Goal: Transaction & Acquisition: Purchase product/service

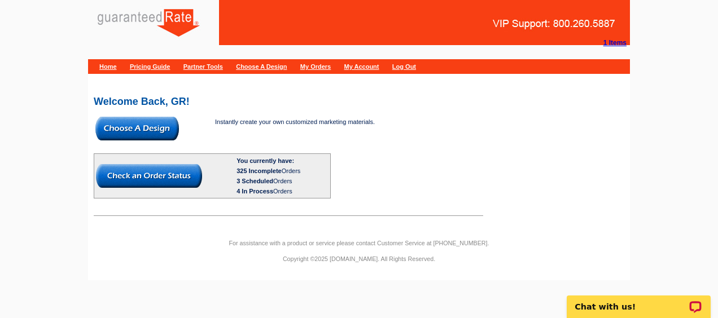
click at [157, 121] on img at bounding box center [136, 129] width 83 height 24
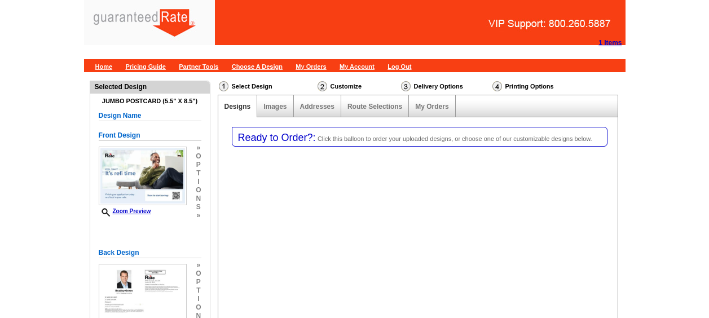
select select "1"
select select "2"
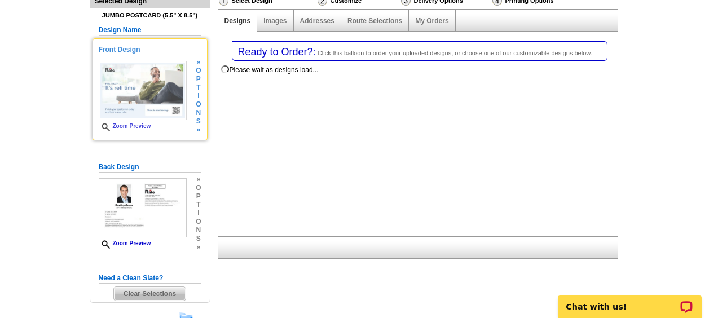
scroll to position [215, 0]
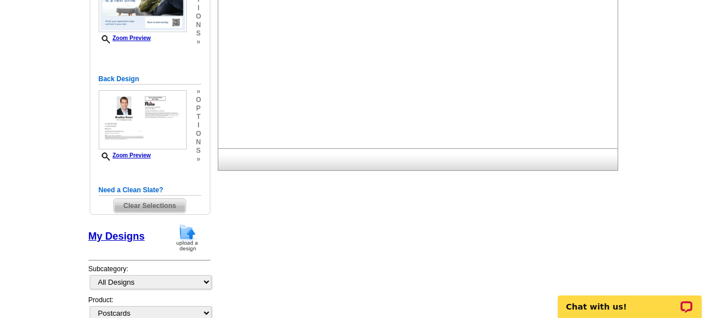
click at [190, 239] on img at bounding box center [187, 237] width 29 height 29
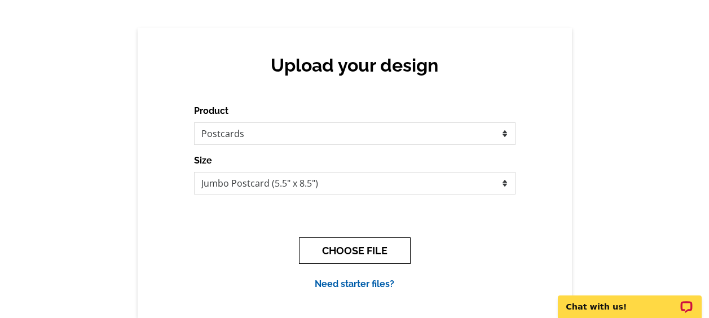
click at [335, 247] on button "CHOOSE FILE" at bounding box center [355, 250] width 112 height 27
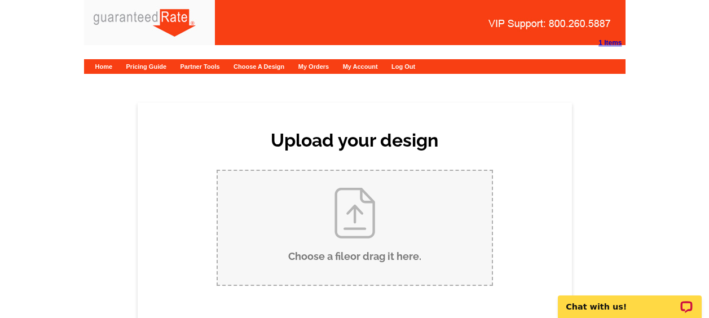
click at [314, 243] on input "Choose a file or drag it here ." at bounding box center [355, 228] width 274 height 114
type input "C:\fakepath\Time to Refinance Sample Postcard.pdf"
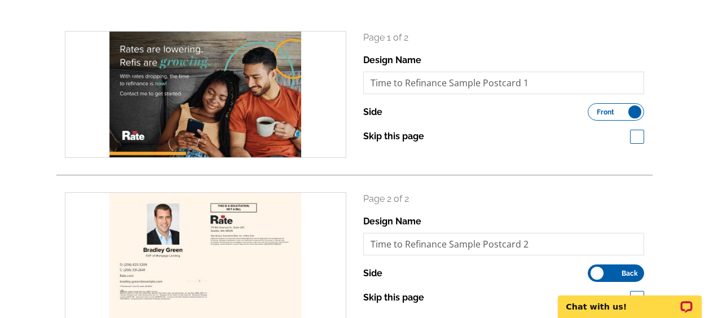
scroll to position [263, 0]
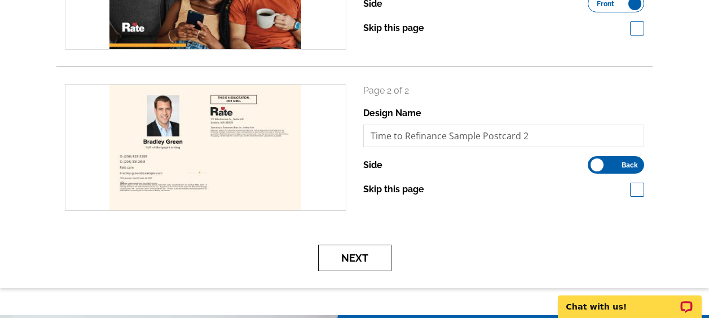
click at [375, 258] on button "Next" at bounding box center [354, 258] width 73 height 27
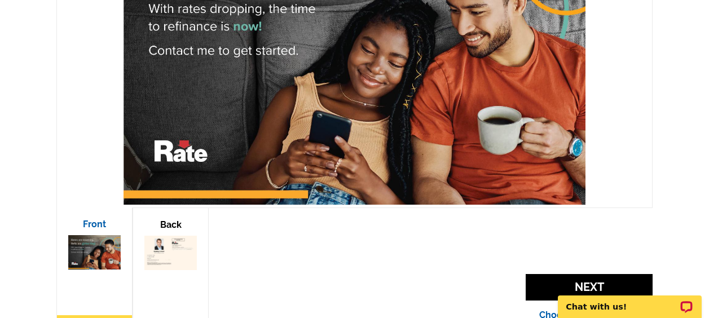
scroll to position [304, 0]
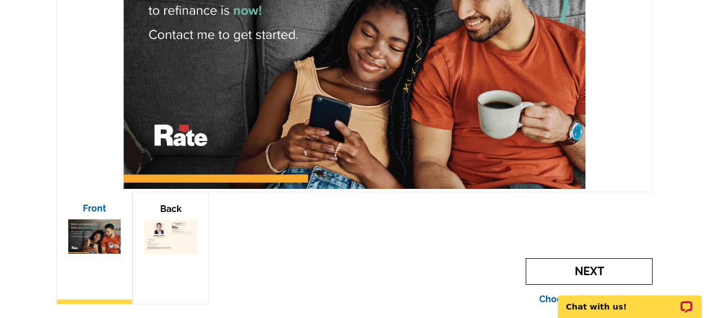
click at [548, 271] on span "Next" at bounding box center [589, 271] width 127 height 27
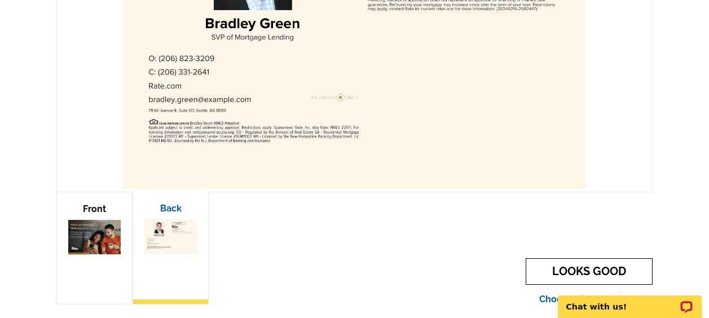
click at [541, 263] on link "LOOKS GOOD" at bounding box center [589, 271] width 127 height 27
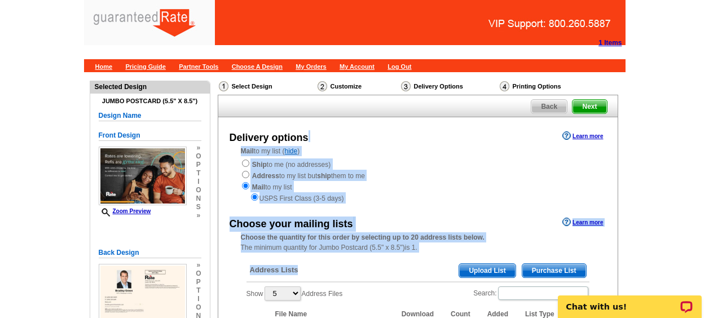
drag, startPoint x: 0, startPoint y: 0, endPoint x: 538, endPoint y: 261, distance: 597.9
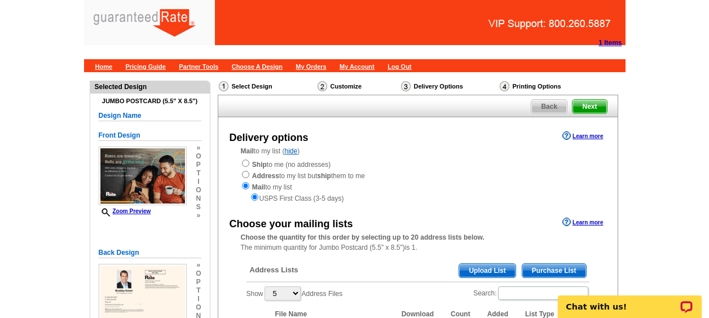
drag, startPoint x: 538, startPoint y: 261, endPoint x: 539, endPoint y: 266, distance: 5.7
click at [539, 266] on span "Purchase List" at bounding box center [554, 271] width 64 height 14
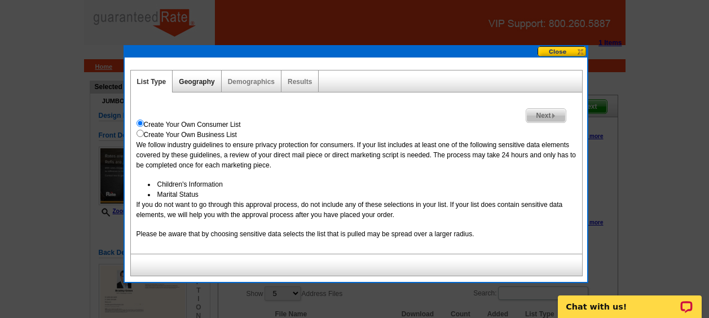
click at [183, 80] on link "Geography" at bounding box center [197, 82] width 36 height 8
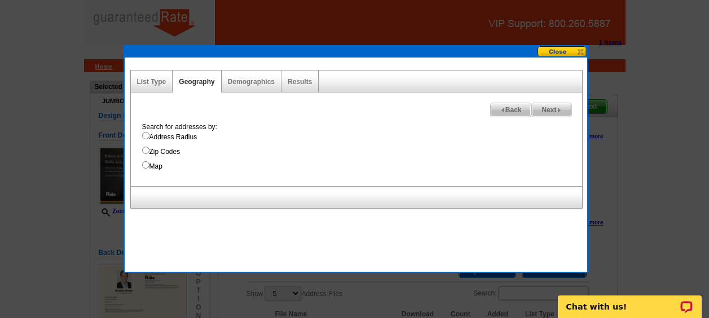
click at [159, 164] on label "Map" at bounding box center [362, 166] width 440 height 10
click at [149, 164] on input "Map" at bounding box center [145, 164] width 7 height 7
radio input "true"
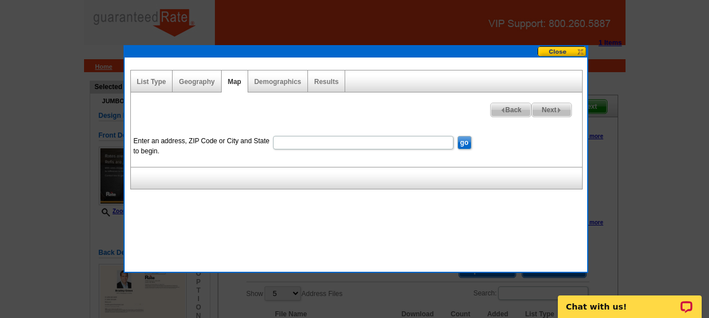
click at [293, 143] on input "Enter an address, ZIP Code or City and State to begin." at bounding box center [363, 143] width 181 height 14
type input "marvida"
click at [457, 136] on input "go" at bounding box center [464, 143] width 14 height 14
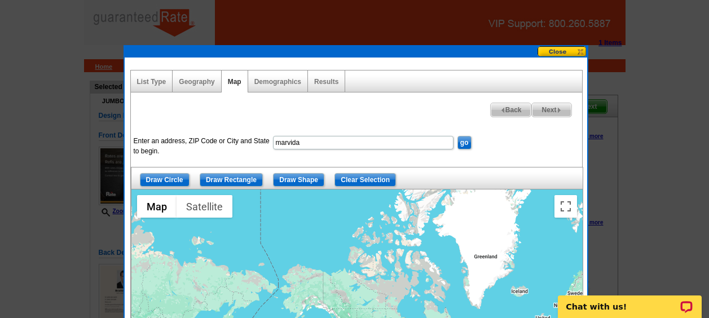
scroll to position [78, 0]
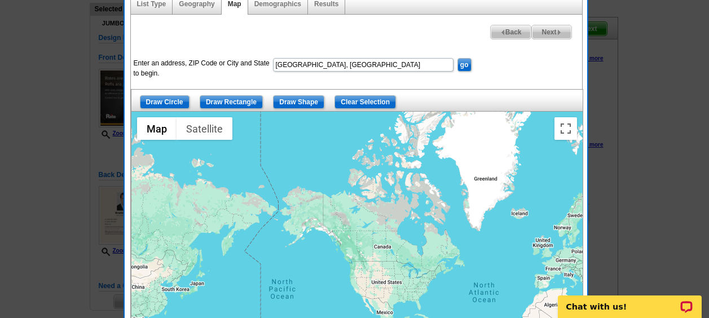
type input "marvida, tx"
click at [457, 58] on input "go" at bounding box center [464, 65] width 14 height 14
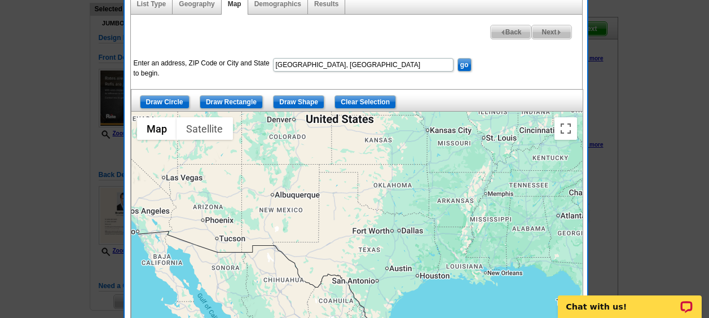
click at [456, 64] on dd "go" at bounding box center [464, 63] width 16 height 17
click at [351, 61] on input "marvida, tx" at bounding box center [363, 65] width 181 height 14
type input "cypress, texas"
click at [457, 58] on input "go" at bounding box center [464, 65] width 14 height 14
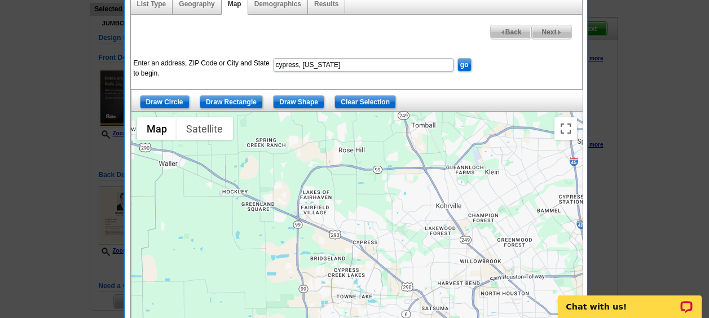
scroll to position [80, 0]
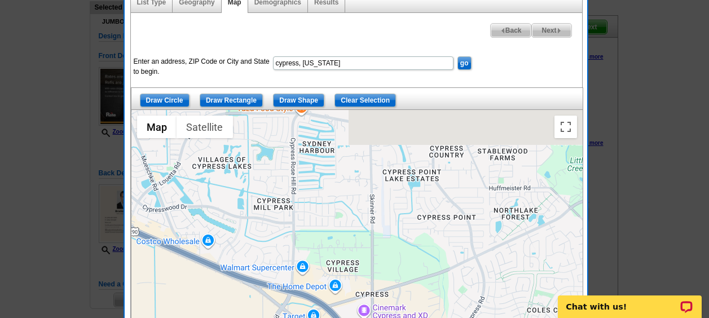
drag, startPoint x: 381, startPoint y: 174, endPoint x: 384, endPoint y: 259, distance: 85.8
click at [384, 259] on div at bounding box center [356, 251] width 451 height 282
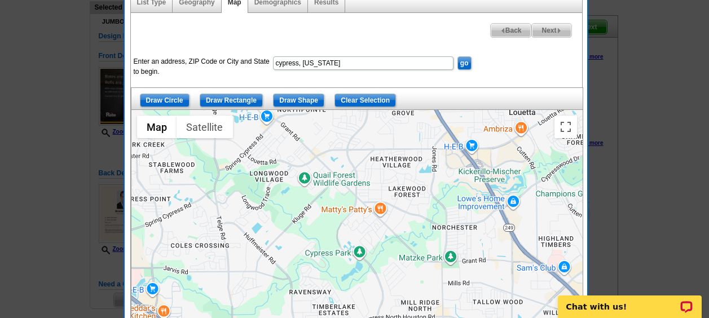
drag, startPoint x: 428, startPoint y: 187, endPoint x: 121, endPoint y: 194, distance: 306.4
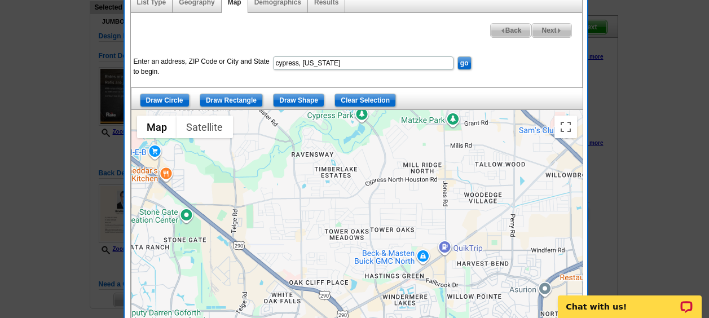
drag, startPoint x: 355, startPoint y: 250, endPoint x: 353, endPoint y: 112, distance: 138.8
click at [353, 112] on div at bounding box center [356, 251] width 451 height 282
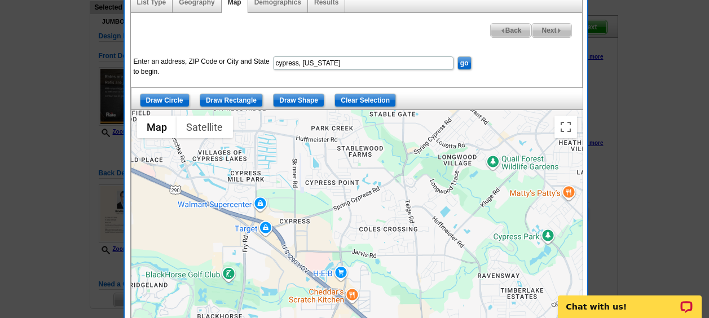
drag, startPoint x: 363, startPoint y: 205, endPoint x: 548, endPoint y: 327, distance: 221.5
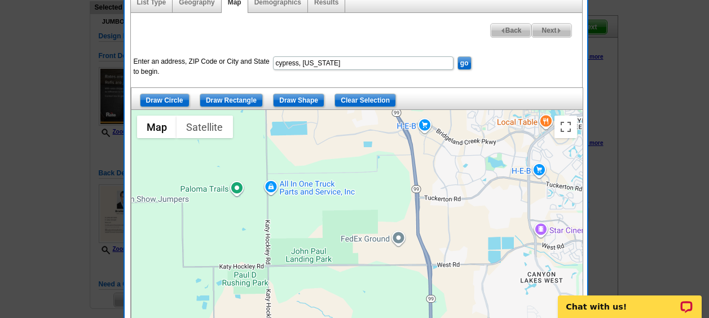
drag, startPoint x: 254, startPoint y: 174, endPoint x: 623, endPoint y: -45, distance: 429.4
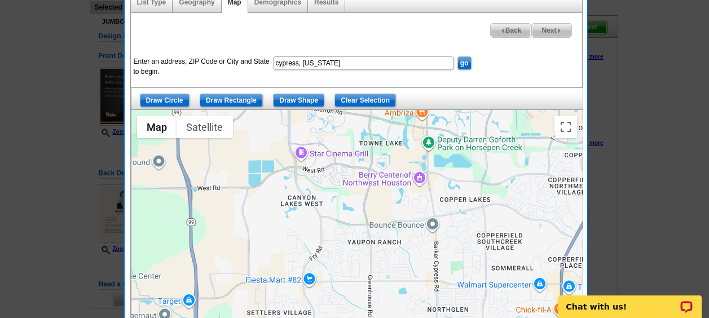
drag, startPoint x: 464, startPoint y: 284, endPoint x: 224, endPoint y: 203, distance: 253.7
click at [224, 203] on div at bounding box center [356, 251] width 451 height 282
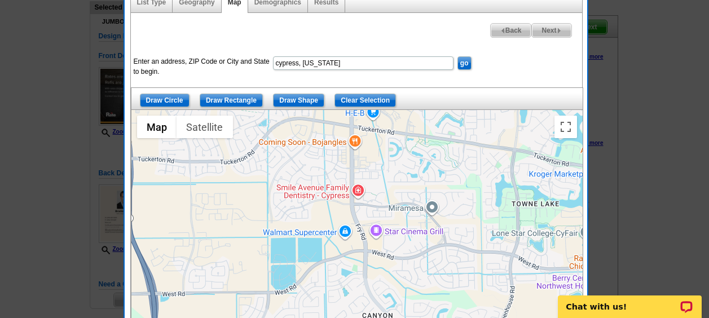
drag, startPoint x: 357, startPoint y: 159, endPoint x: 536, endPoint y: 261, distance: 205.6
click at [536, 261] on div at bounding box center [356, 251] width 451 height 282
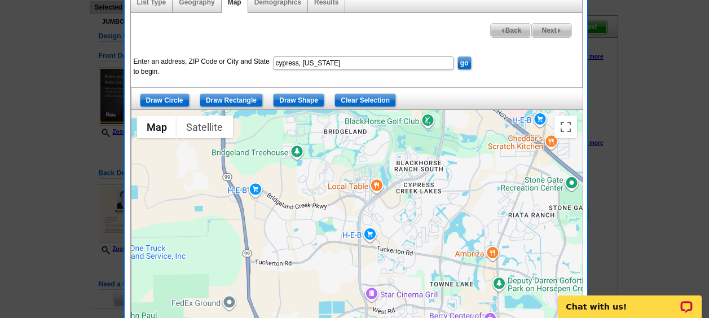
drag, startPoint x: 483, startPoint y: 201, endPoint x: 418, endPoint y: 267, distance: 92.9
click at [418, 267] on div at bounding box center [356, 251] width 451 height 282
click at [393, 217] on div at bounding box center [356, 251] width 451 height 282
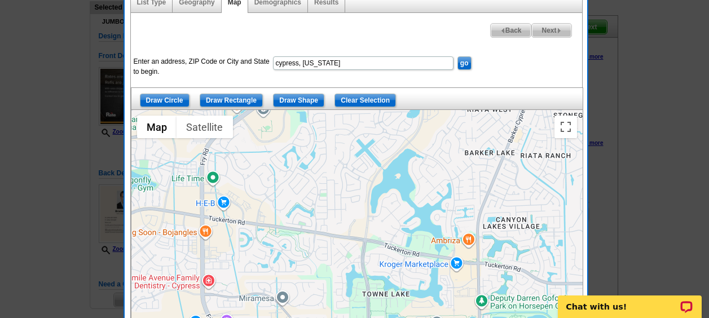
drag, startPoint x: 401, startPoint y: 222, endPoint x: 316, endPoint y: 102, distance: 146.6
click at [316, 102] on div "Draw Circle Draw Rectangle Draw Shape Clear Selection ← Move left → Move right …" at bounding box center [356, 239] width 451 height 305
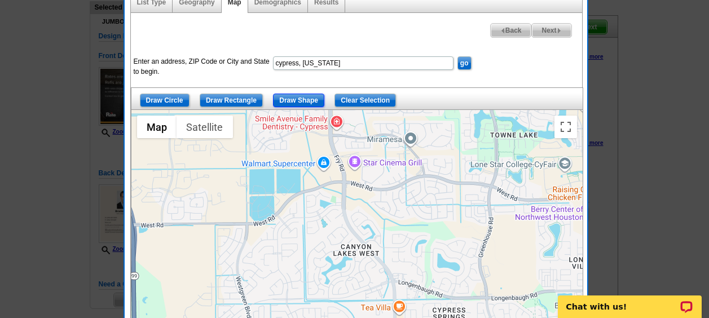
drag, startPoint x: 316, startPoint y: 106, endPoint x: 323, endPoint y: 177, distance: 71.4
click at [323, 177] on div "Draw Circle Draw Rectangle Draw Shape Clear Selection ← Move left → Move right …" at bounding box center [356, 239] width 451 height 305
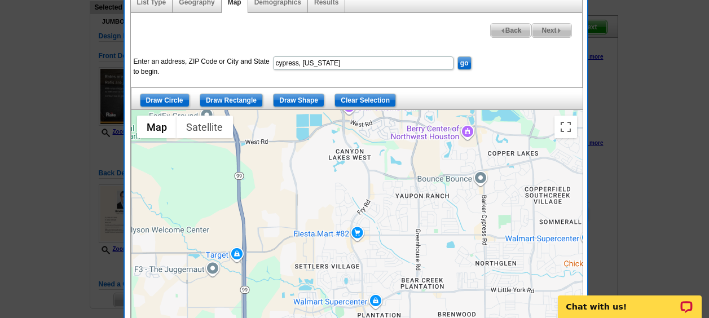
drag, startPoint x: 346, startPoint y: 237, endPoint x: 345, endPoint y: 146, distance: 91.4
click at [345, 146] on div at bounding box center [356, 251] width 451 height 282
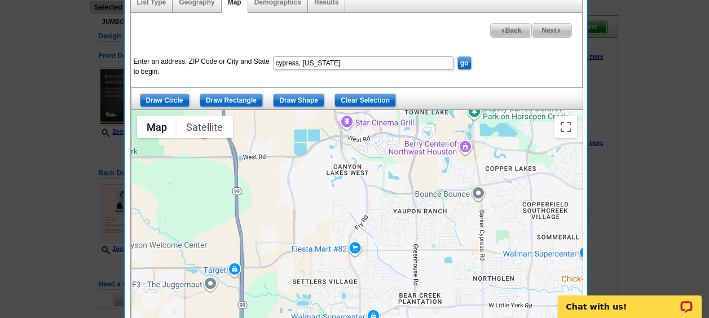
drag, startPoint x: 345, startPoint y: 146, endPoint x: 343, endPoint y: 162, distance: 16.4
click at [343, 162] on div at bounding box center [356, 251] width 451 height 282
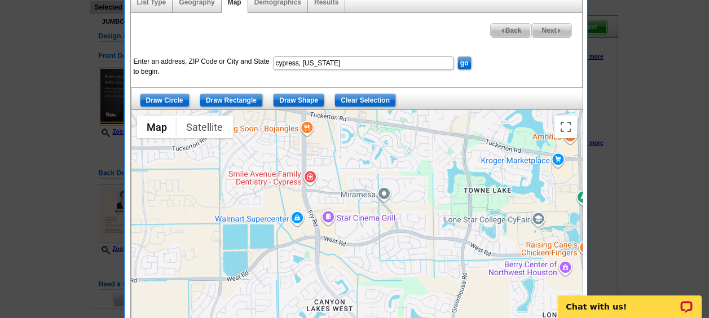
drag, startPoint x: 364, startPoint y: 183, endPoint x: 357, endPoint y: 347, distance: 164.3
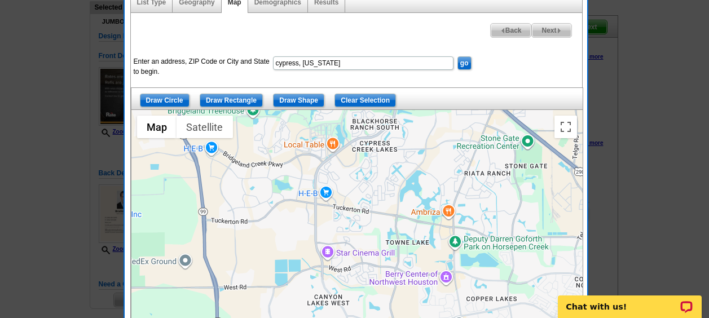
click at [334, 271] on div at bounding box center [356, 251] width 451 height 282
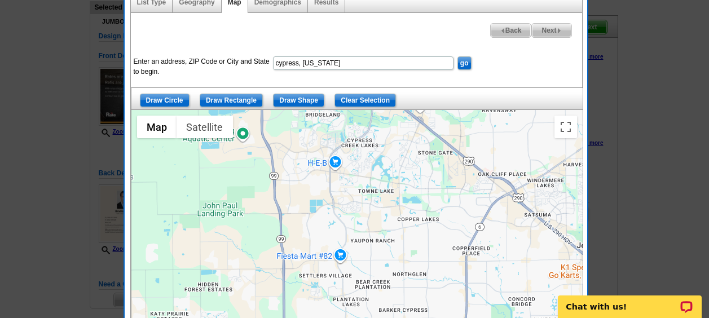
drag, startPoint x: 353, startPoint y: 217, endPoint x: 358, endPoint y: 144, distance: 73.5
click at [358, 144] on div at bounding box center [356, 251] width 451 height 282
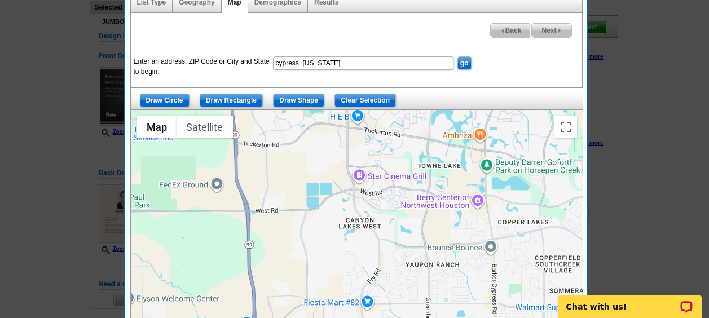
drag, startPoint x: 349, startPoint y: 192, endPoint x: 386, endPoint y: 166, distance: 45.4
click at [386, 166] on div at bounding box center [356, 251] width 451 height 282
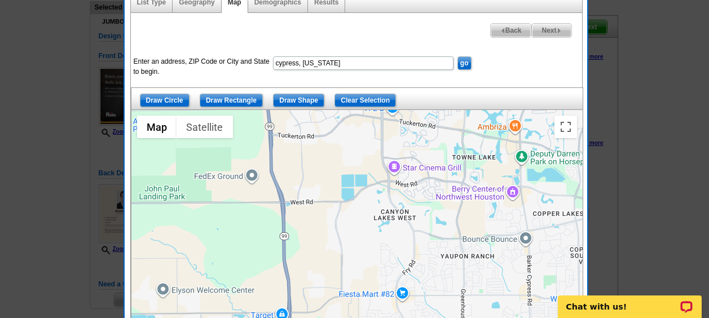
drag, startPoint x: 368, startPoint y: 168, endPoint x: 404, endPoint y: 160, distance: 37.0
click at [404, 160] on div at bounding box center [356, 251] width 451 height 282
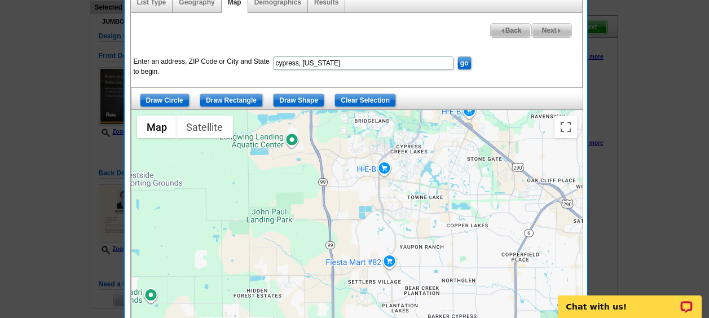
drag, startPoint x: 416, startPoint y: 152, endPoint x: 393, endPoint y: 196, distance: 50.2
click at [393, 196] on div at bounding box center [356, 251] width 451 height 282
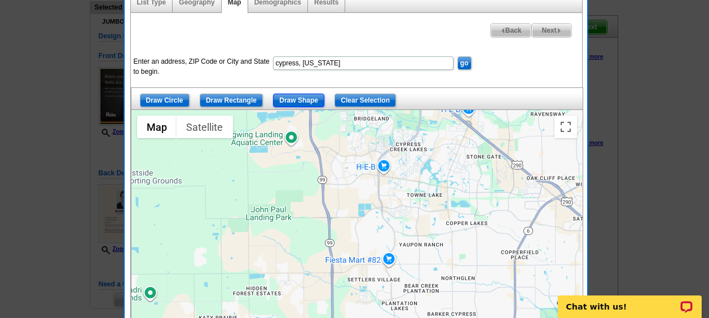
click at [298, 94] on input "Draw Shape" at bounding box center [298, 101] width 51 height 14
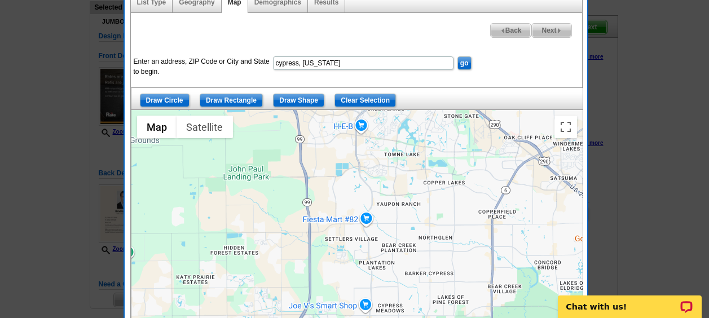
drag, startPoint x: 327, startPoint y: 179, endPoint x: 305, endPoint y: 137, distance: 48.2
click at [305, 137] on div at bounding box center [356, 251] width 451 height 282
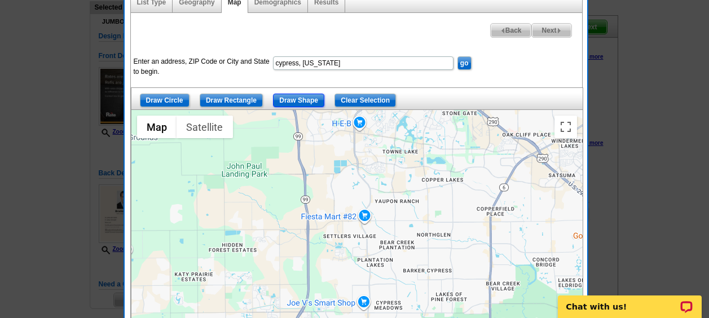
click at [300, 98] on input "Draw Shape" at bounding box center [298, 101] width 51 height 14
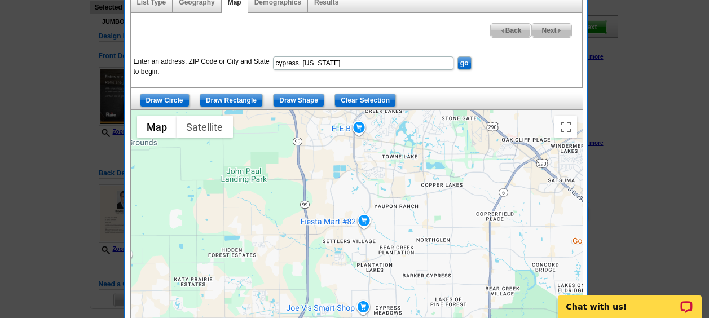
click at [304, 146] on div at bounding box center [356, 251] width 451 height 282
click at [313, 177] on div at bounding box center [356, 251] width 451 height 282
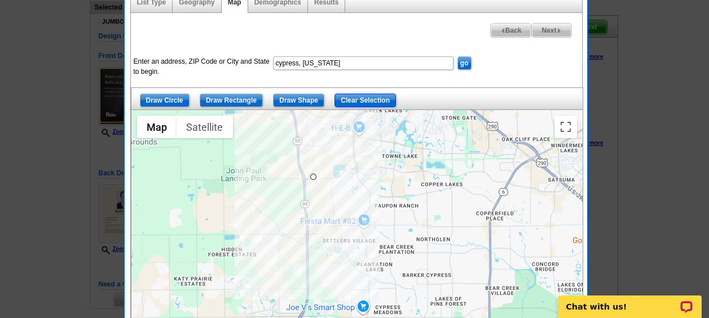
click at [355, 100] on input "Clear Selection" at bounding box center [365, 101] width 61 height 14
click at [299, 96] on input "Draw Shape" at bounding box center [298, 101] width 51 height 14
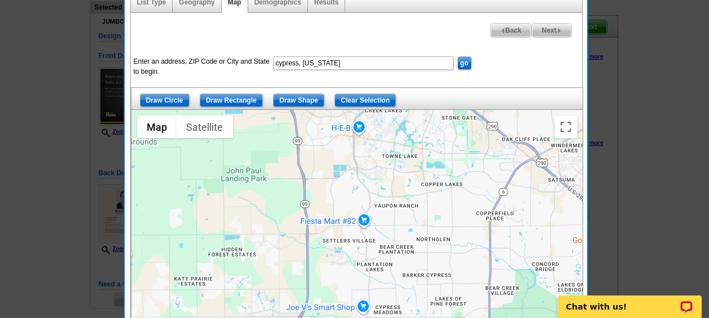
click at [300, 147] on div at bounding box center [356, 251] width 451 height 282
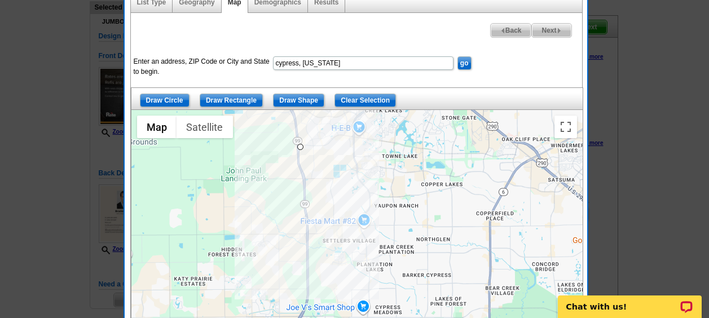
click at [314, 230] on div at bounding box center [356, 251] width 451 height 282
click at [355, 218] on div at bounding box center [356, 251] width 451 height 282
click at [349, 141] on div at bounding box center [356, 251] width 451 height 282
click at [301, 148] on div at bounding box center [356, 251] width 451 height 282
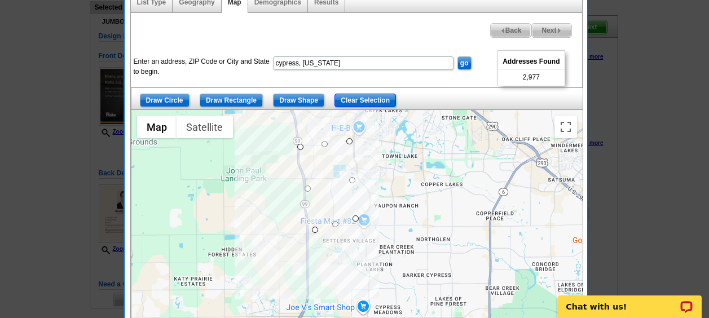
click at [365, 96] on input "Clear Selection" at bounding box center [365, 101] width 61 height 14
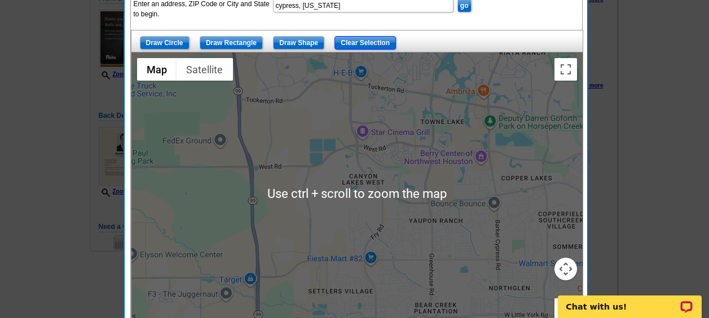
scroll to position [138, 0]
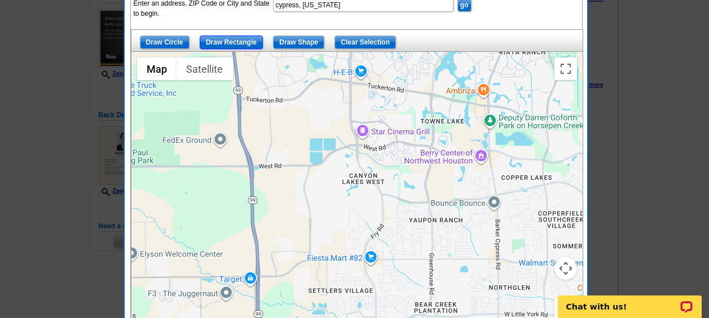
click at [219, 40] on input "Draw Rectangle" at bounding box center [231, 43] width 63 height 14
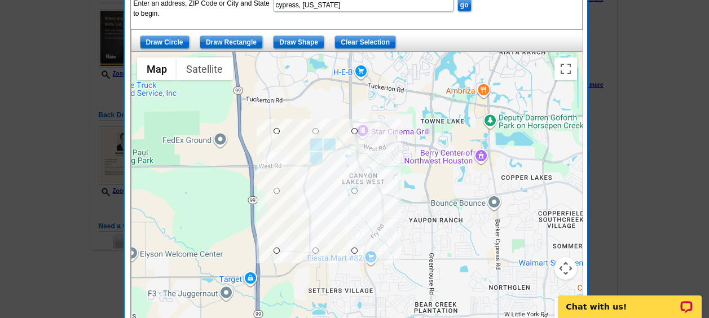
drag, startPoint x: 275, startPoint y: 130, endPoint x: 354, endPoint y: 250, distance: 144.6
drag, startPoint x: 276, startPoint y: 192, endPoint x: 297, endPoint y: 195, distance: 20.5
drag, startPoint x: 295, startPoint y: 193, endPoint x: 306, endPoint y: 192, distance: 10.7
click at [357, 193] on div at bounding box center [582, 193] width 451 height 0
drag, startPoint x: 355, startPoint y: 188, endPoint x: 349, endPoint y: 187, distance: 6.9
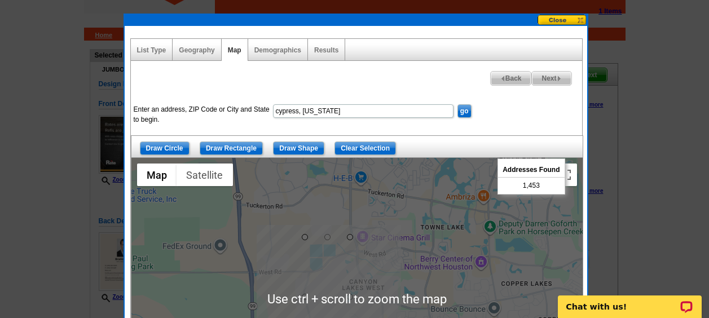
scroll to position [0, 0]
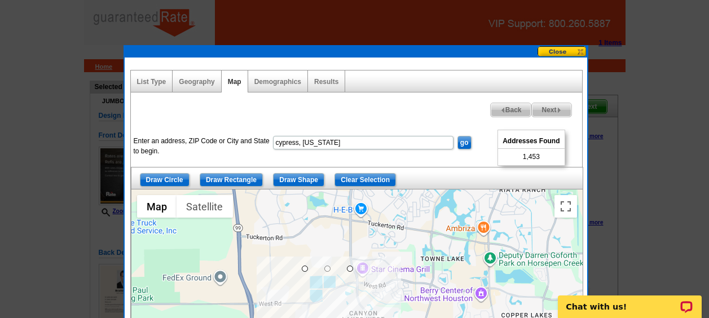
click at [366, 140] on input "cypress, texas" at bounding box center [363, 143] width 181 height 14
type input "cypress, texas"
click at [408, 109] on div "Next Addresses Found 1,453 Back Enter an address, ZIP Code or City and State to…" at bounding box center [356, 282] width 452 height 379
click at [558, 107] on span "Next" at bounding box center [551, 110] width 39 height 14
select select
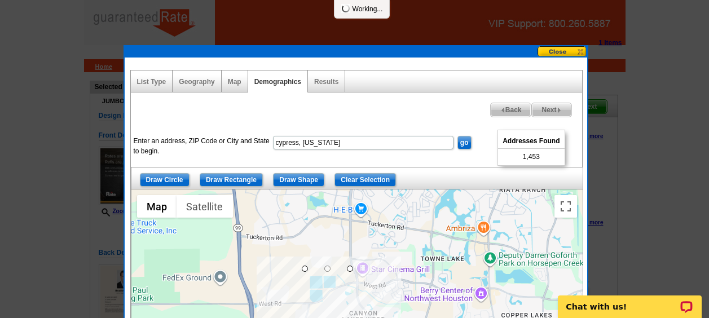
select select
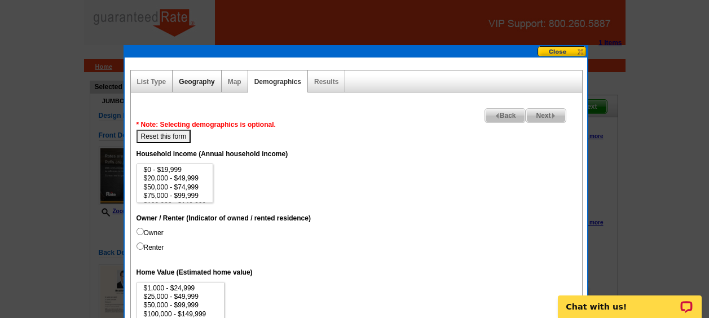
click at [205, 80] on link "Geography" at bounding box center [197, 82] width 36 height 8
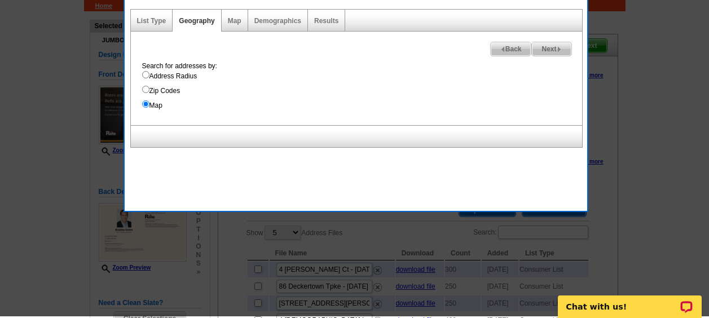
scroll to position [59, 0]
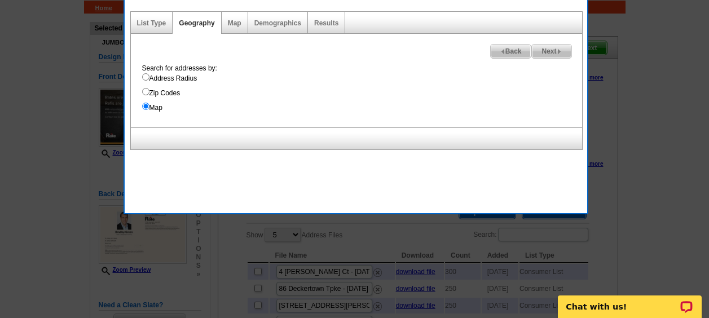
click at [168, 91] on label "Zip Codes" at bounding box center [362, 93] width 440 height 10
click at [149, 91] on input "Zip Codes" at bounding box center [145, 91] width 7 height 7
radio input "true"
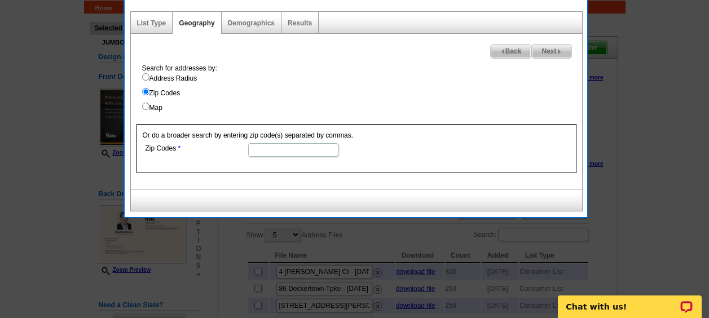
click at [173, 78] on label "Address Radius" at bounding box center [362, 78] width 440 height 10
click at [149, 78] on input "Address Radius" at bounding box center [145, 76] width 7 height 7
radio input "true"
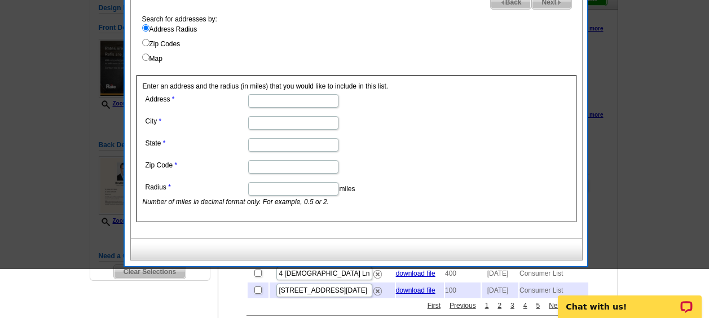
scroll to position [0, 0]
